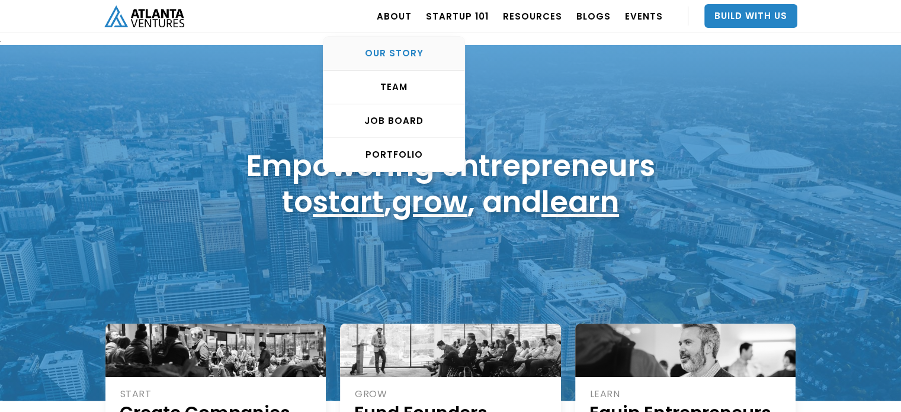
click at [394, 46] on link "OUR STORY" at bounding box center [394, 54] width 141 height 34
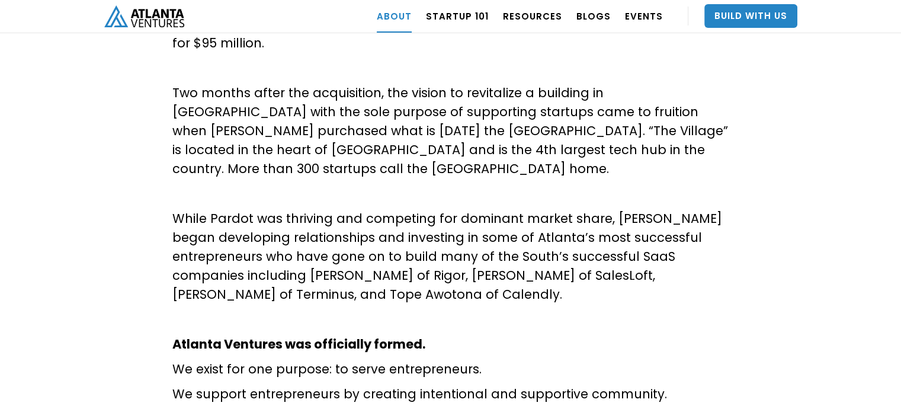
scroll to position [668, 0]
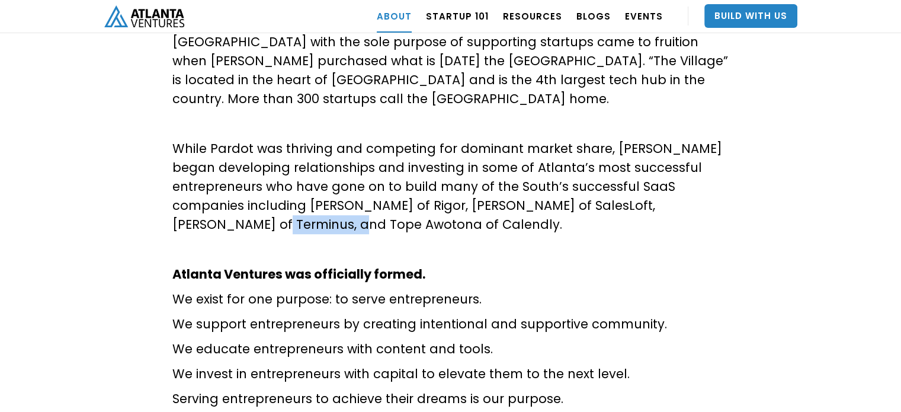
drag, startPoint x: 199, startPoint y: 187, endPoint x: 306, endPoint y: 185, distance: 107.9
click at [289, 190] on p "While Pardot was thriving and competing for dominant market share, [PERSON_NAME…" at bounding box center [450, 186] width 557 height 95
copy p "Tope Awotona"
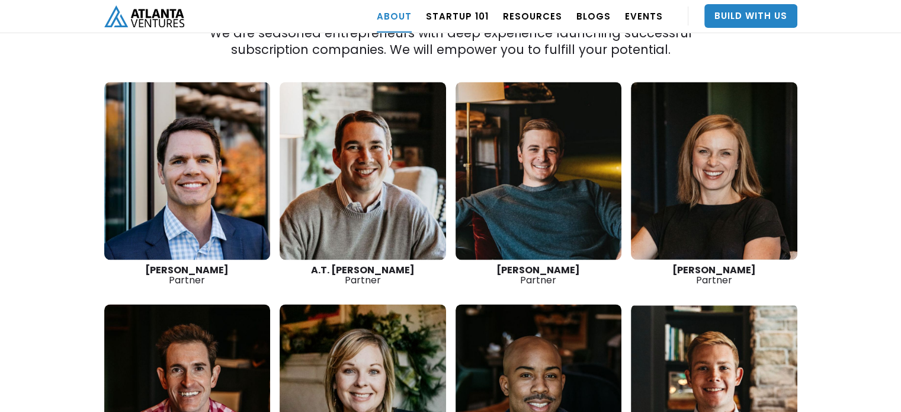
scroll to position [1637, 0]
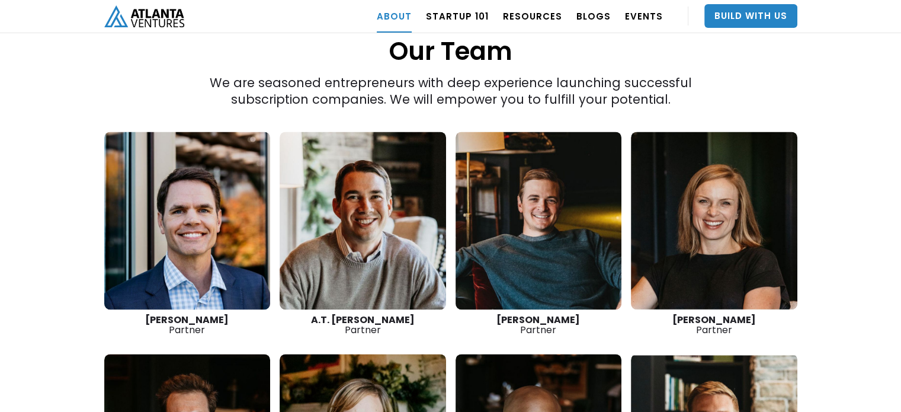
click at [207, 215] on link at bounding box center [187, 221] width 167 height 178
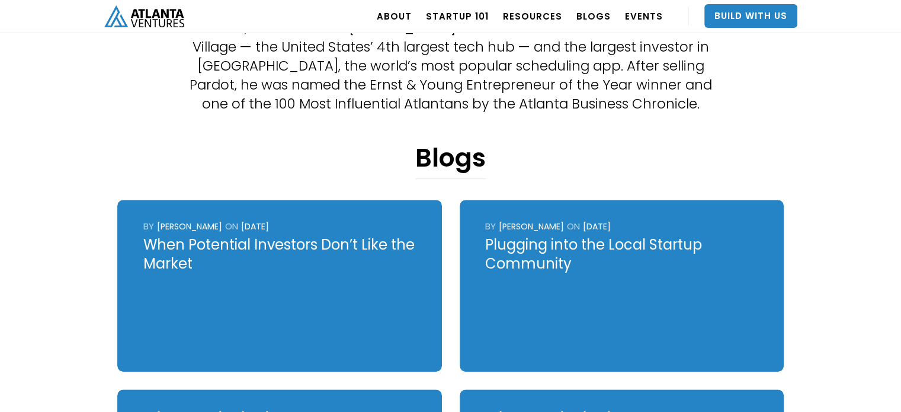
scroll to position [404, 0]
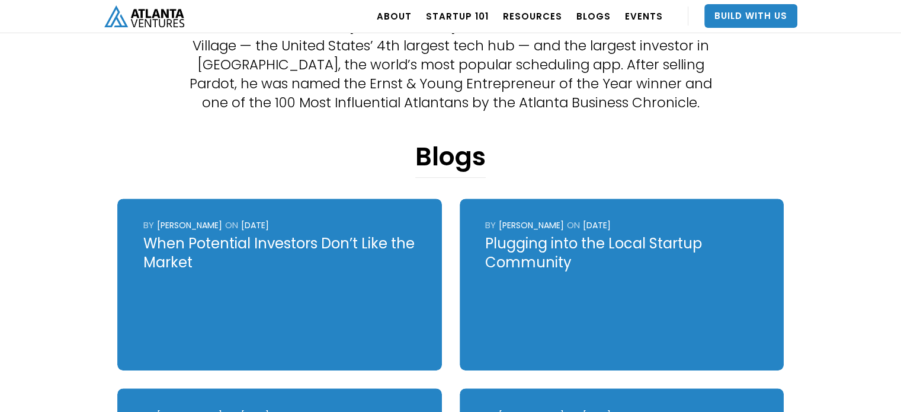
drag, startPoint x: 296, startPoint y: 151, endPoint x: 37, endPoint y: 69, distance: 270.8
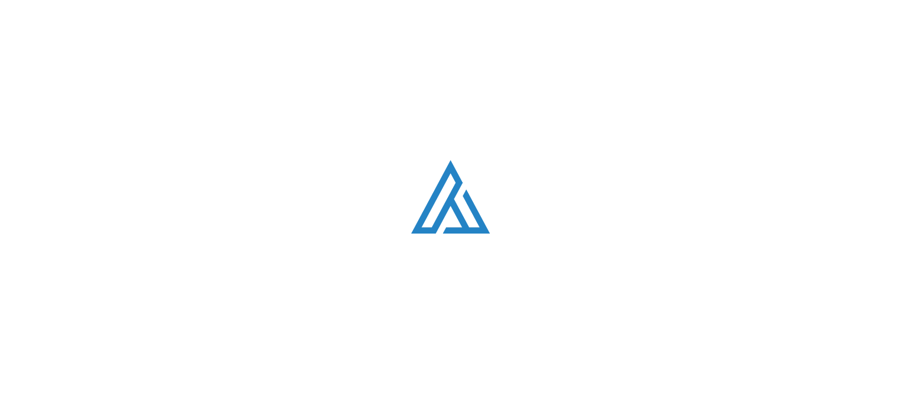
scroll to position [1637, 0]
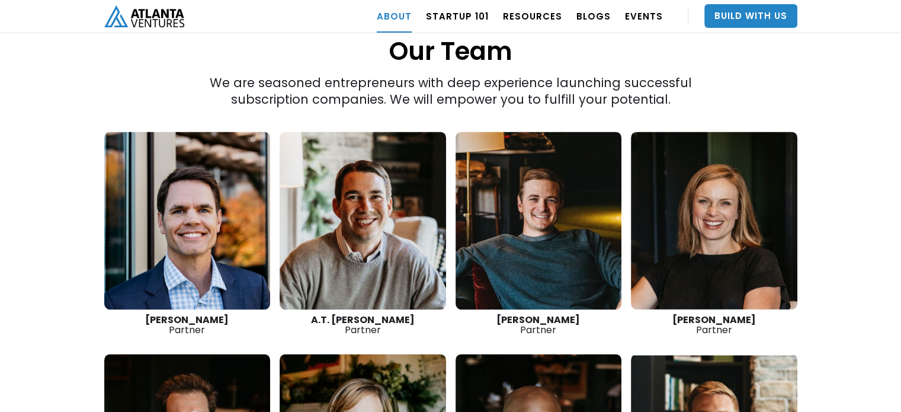
click at [375, 220] on link at bounding box center [363, 221] width 167 height 178
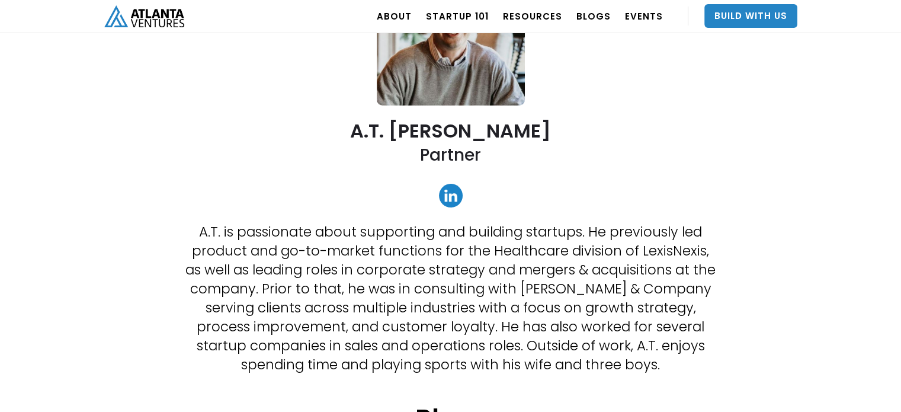
scroll to position [159, 0]
click at [447, 190] on link at bounding box center [451, 195] width 24 height 24
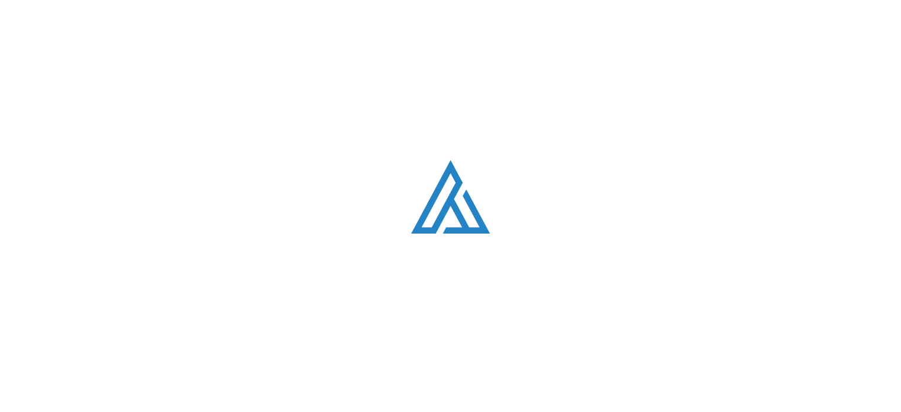
scroll to position [1637, 0]
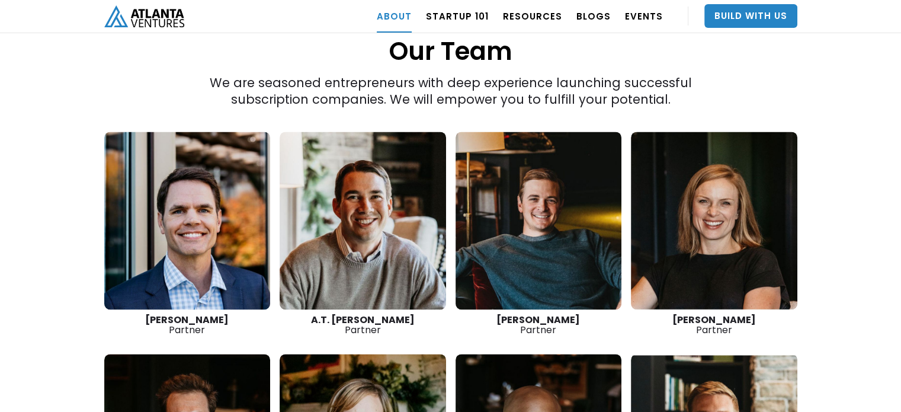
click at [161, 204] on link at bounding box center [187, 221] width 167 height 178
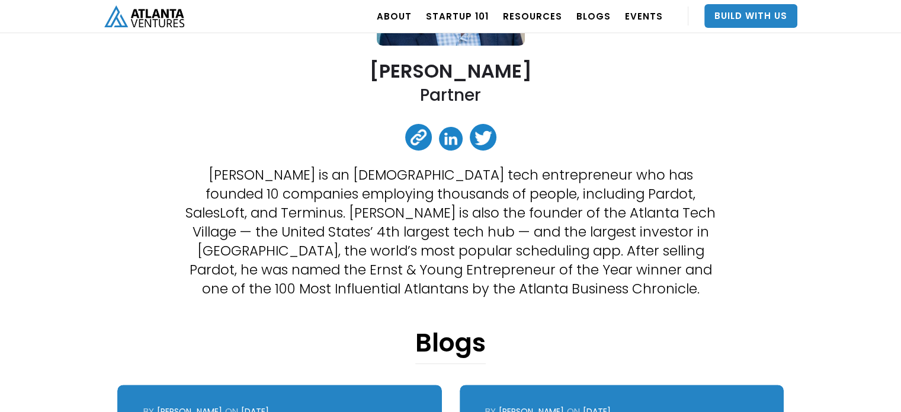
scroll to position [237, 0]
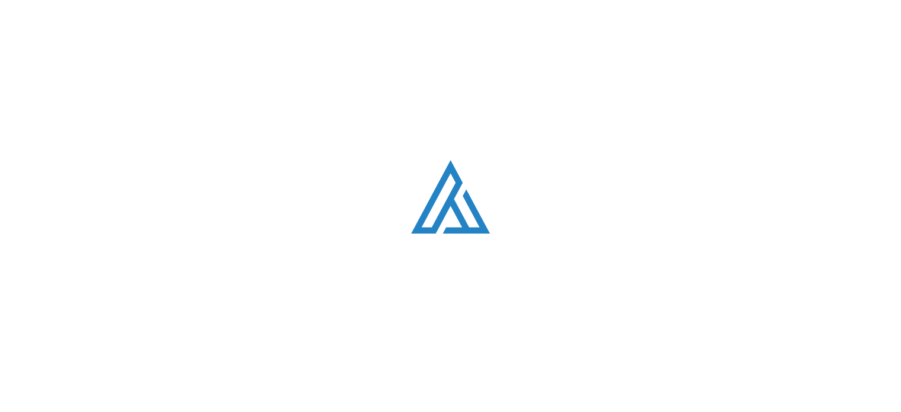
scroll to position [1637, 0]
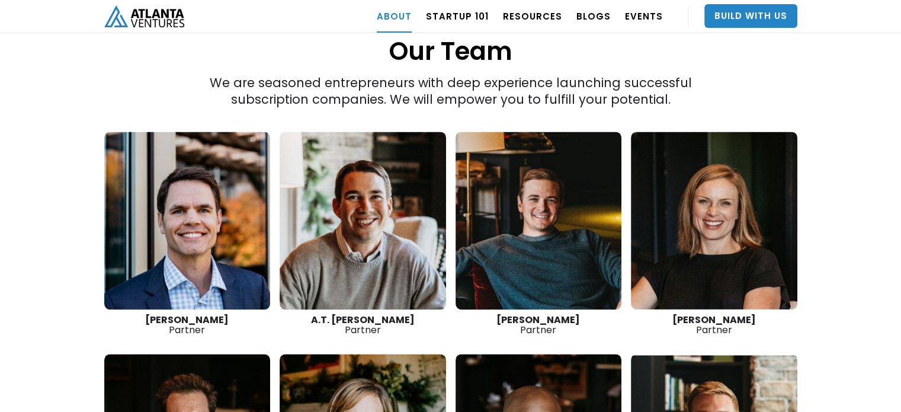
click at [525, 201] on link at bounding box center [539, 221] width 167 height 178
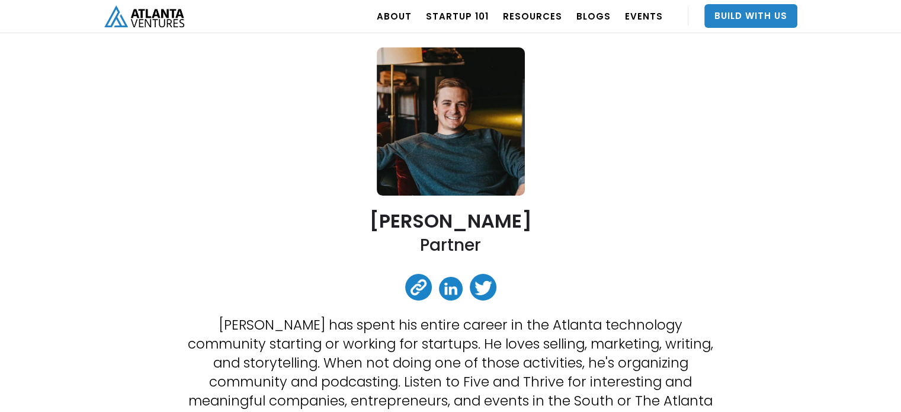
scroll to position [178, 0]
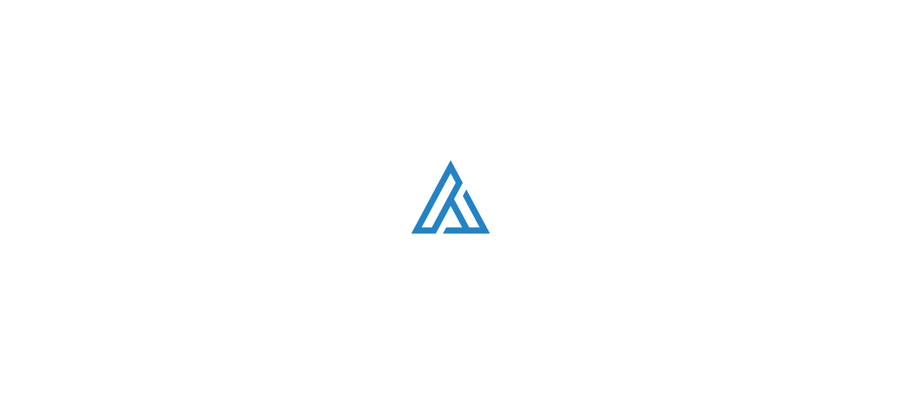
scroll to position [1637, 0]
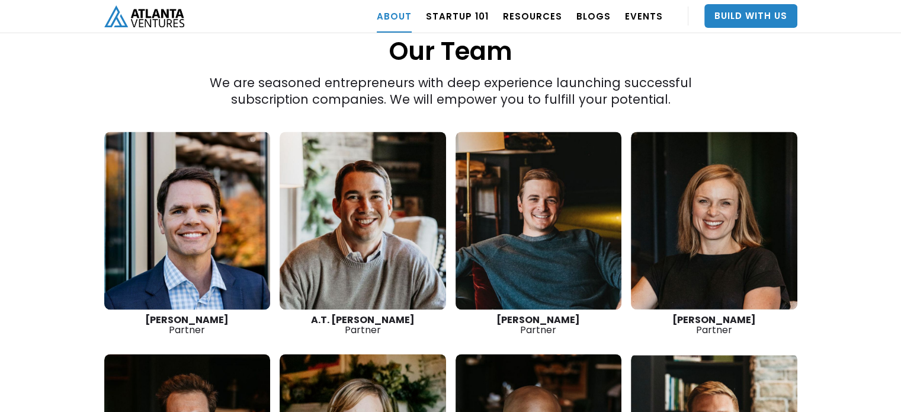
click at [702, 217] on link at bounding box center [714, 221] width 167 height 178
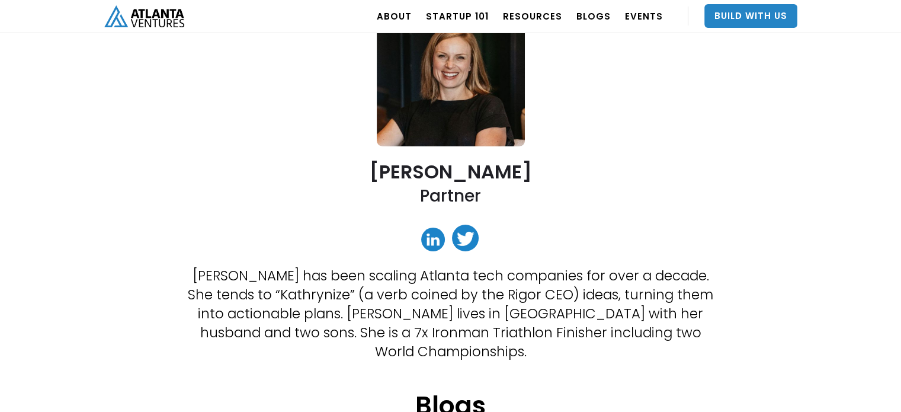
scroll to position [119, 0]
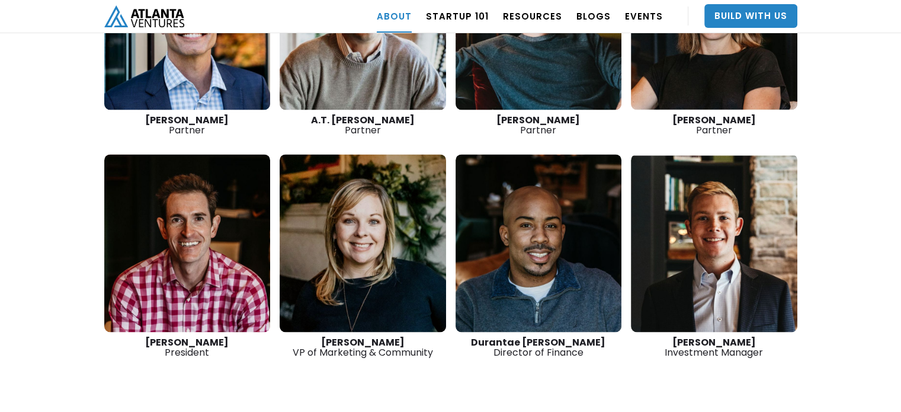
scroll to position [1836, 0]
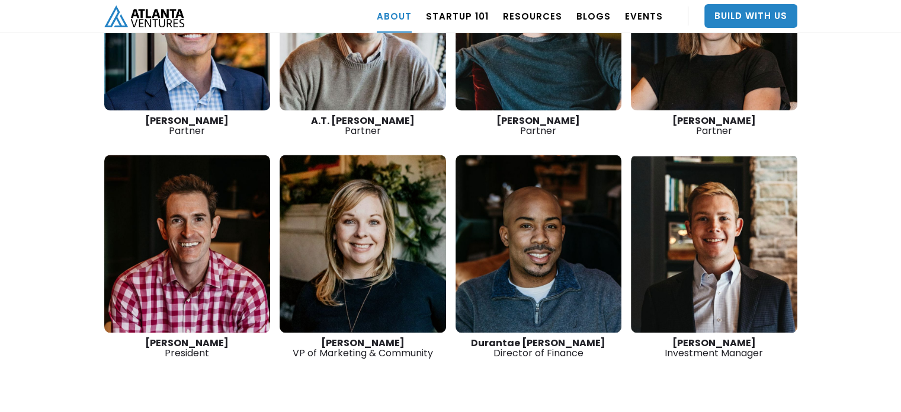
click at [116, 203] on link at bounding box center [187, 244] width 167 height 178
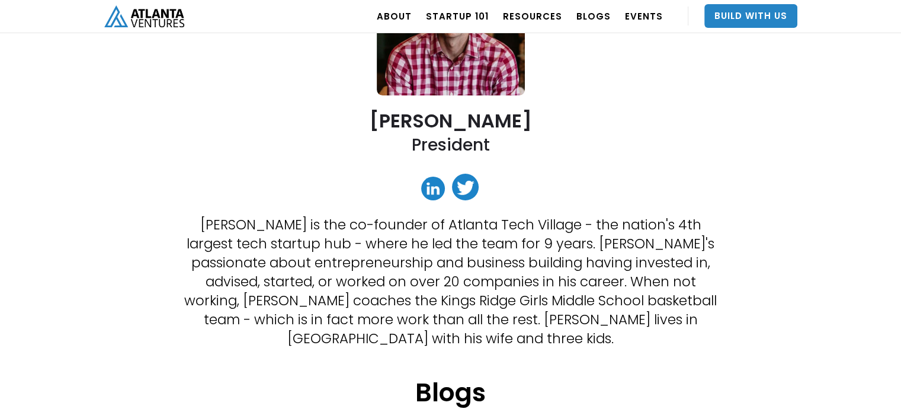
scroll to position [169, 0]
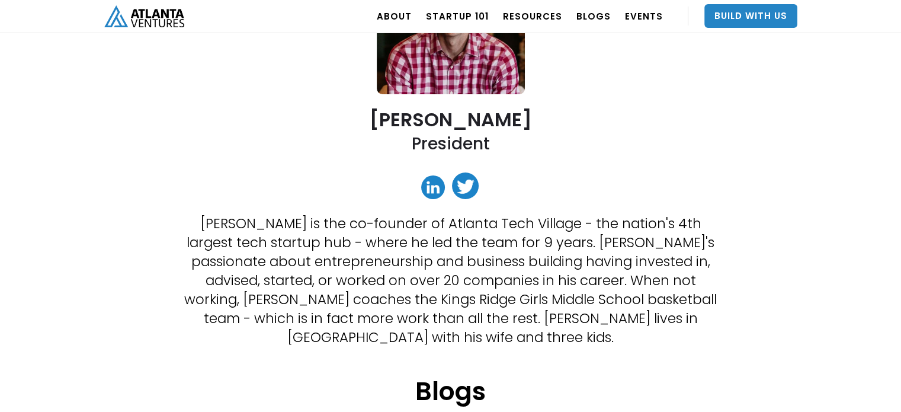
click at [430, 190] on link at bounding box center [433, 187] width 24 height 24
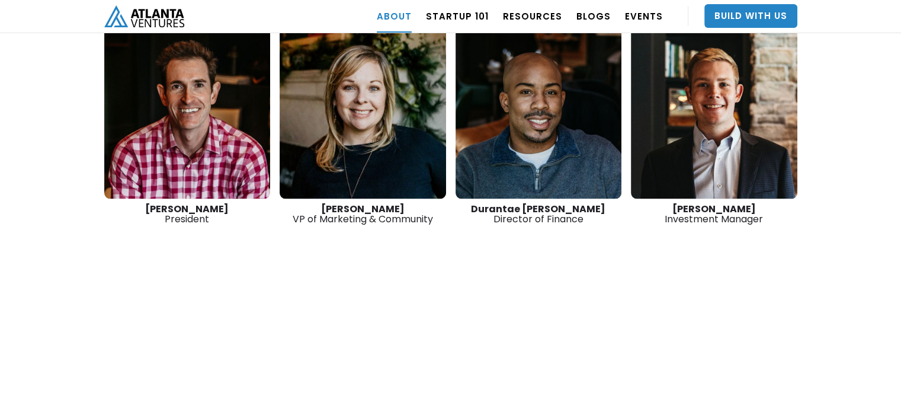
scroll to position [1895, 0]
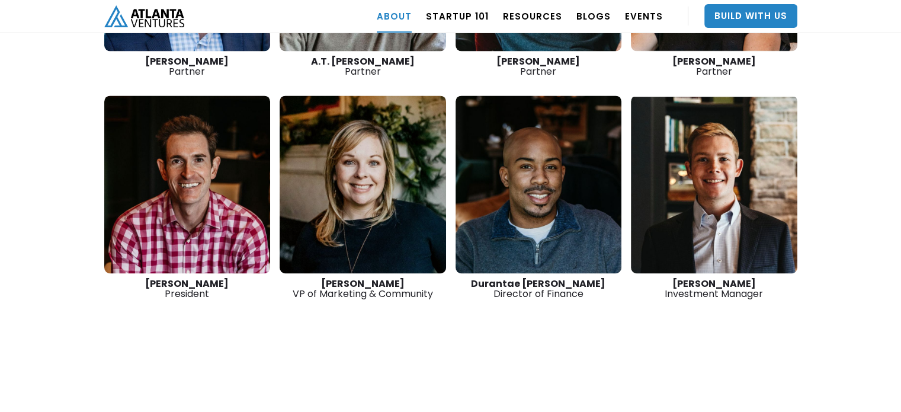
click at [207, 111] on link at bounding box center [187, 184] width 167 height 178
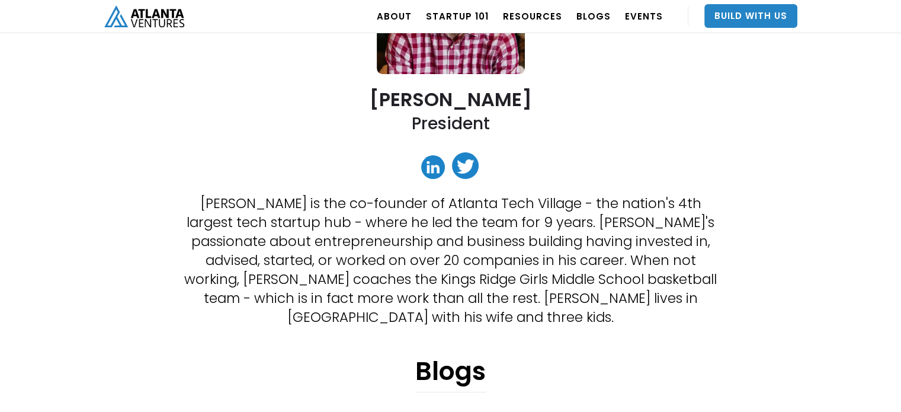
scroll to position [237, 0]
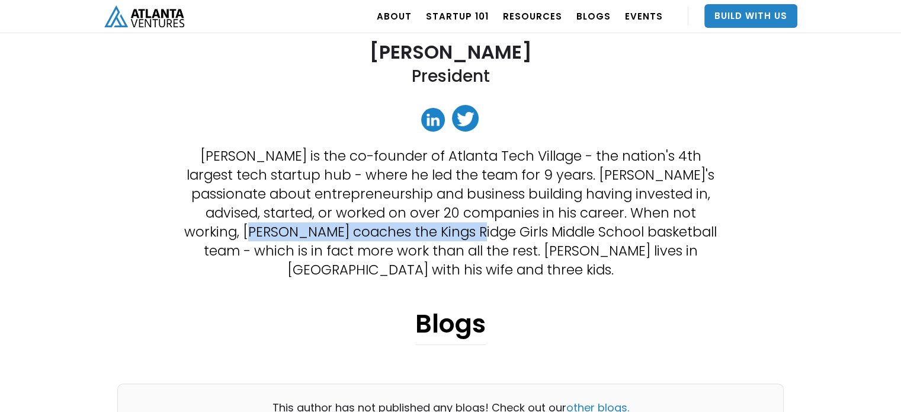
drag, startPoint x: 219, startPoint y: 232, endPoint x: 434, endPoint y: 236, distance: 214.6
click at [434, 236] on p "David is the co-founder of Atlanta Tech Village - the nation's 4th largest tech…" at bounding box center [450, 212] width 533 height 133
copy p "Kings Ridge Girls Middle School"
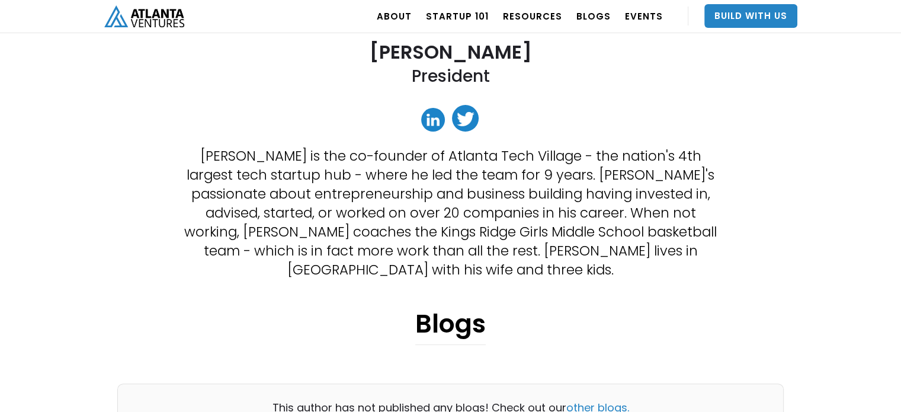
click at [626, 281] on div "David Lightburn President David is the co-founder of Atlanta Tech Village - the…" at bounding box center [450, 120] width 693 height 624
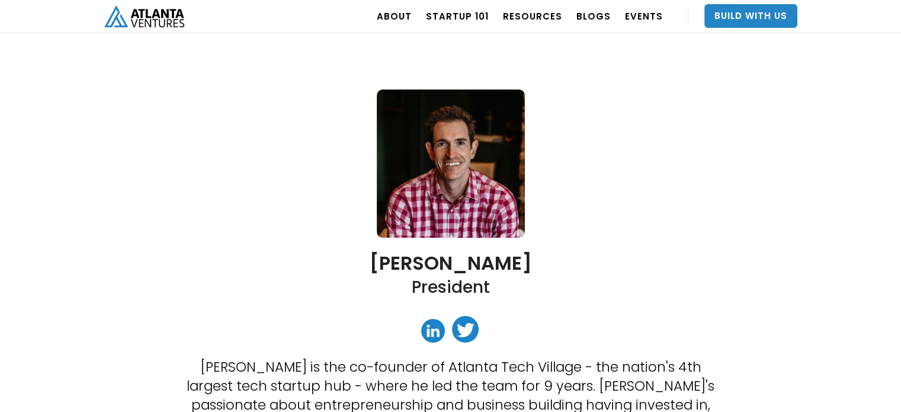
scroll to position [0, 0]
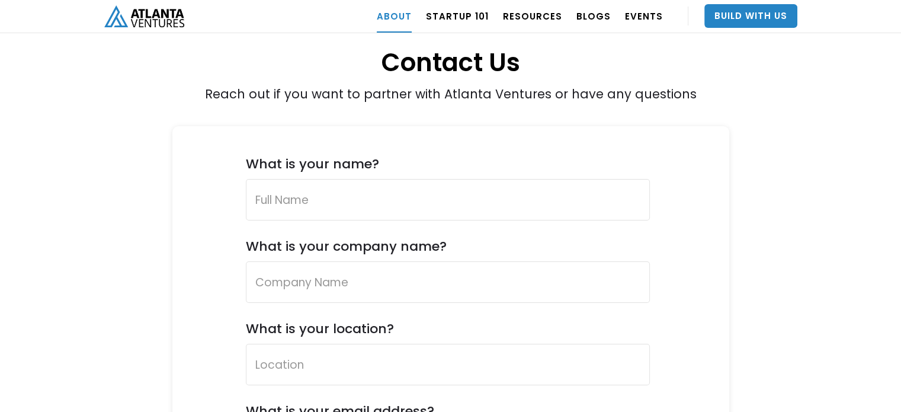
scroll to position [4562, 0]
